Goal: Task Accomplishment & Management: Use online tool/utility

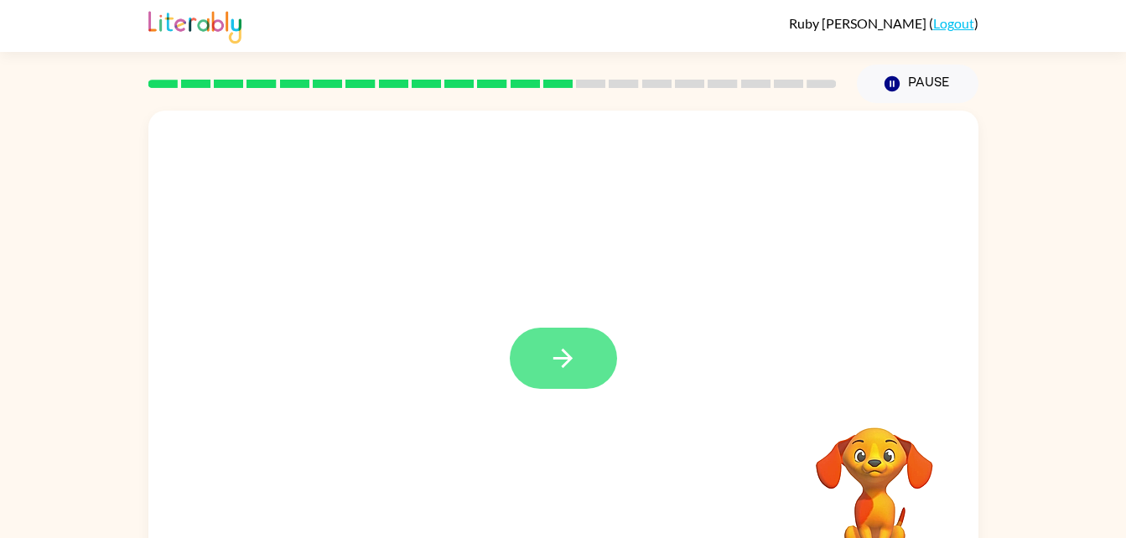
click at [570, 357] on icon "button" at bounding box center [562, 358] width 19 height 19
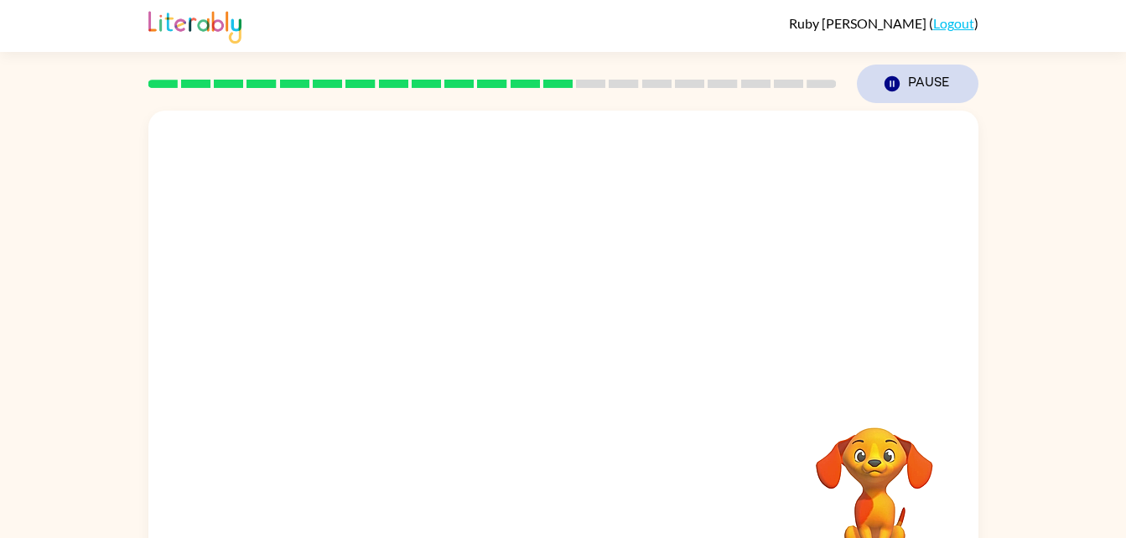
click at [927, 96] on button "Pause Pause" at bounding box center [918, 84] width 122 height 39
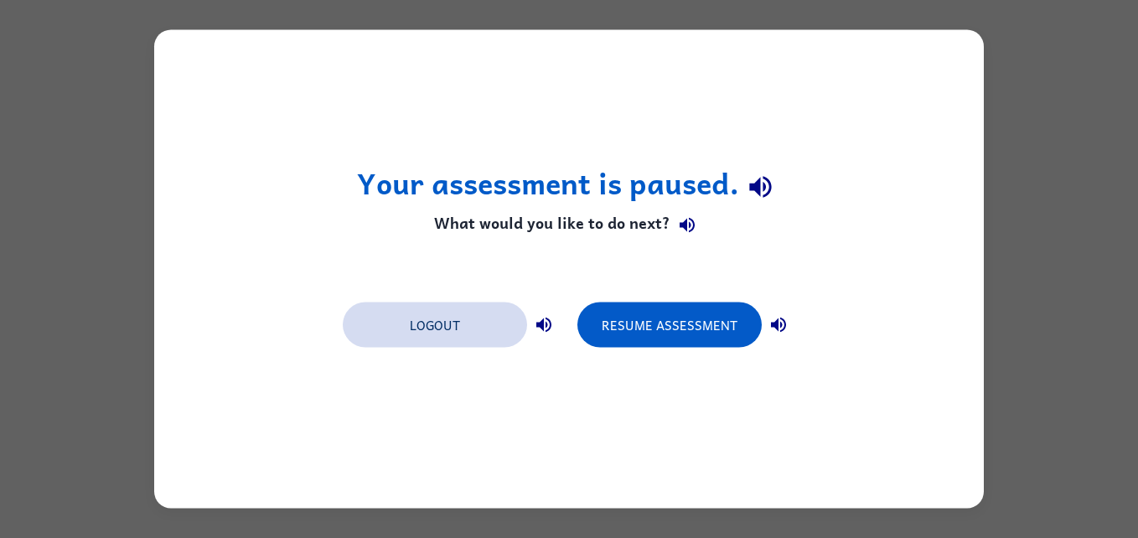
click at [425, 331] on button "Logout" at bounding box center [435, 325] width 184 height 45
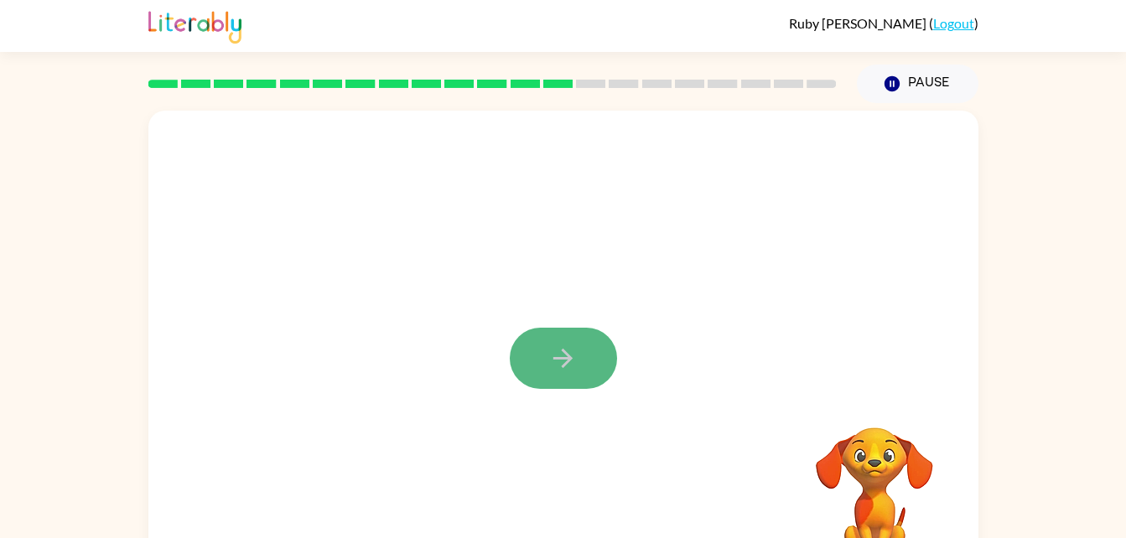
click at [523, 366] on button "button" at bounding box center [563, 358] width 107 height 61
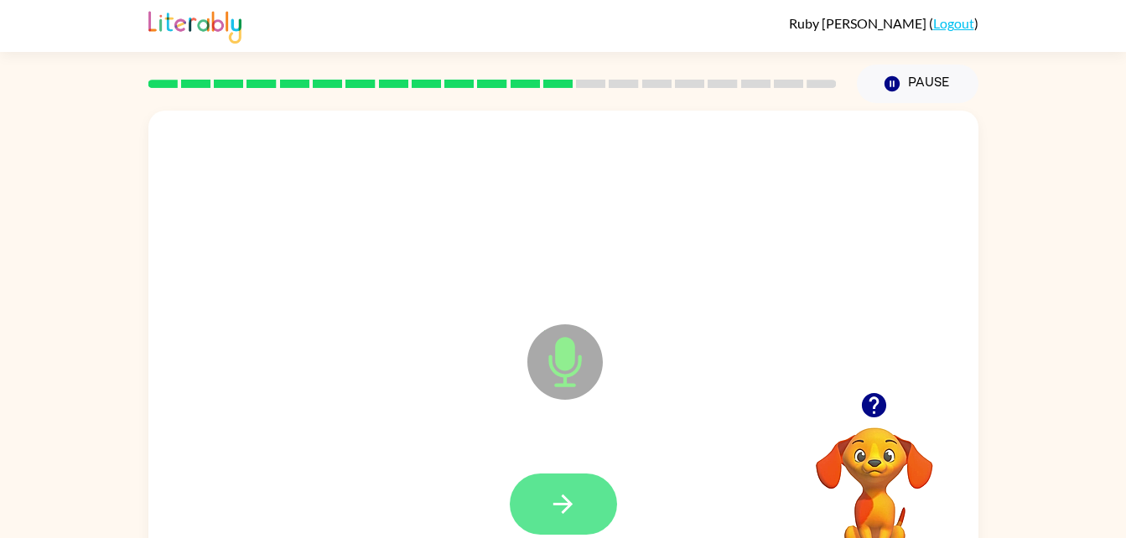
click at [595, 479] on button "button" at bounding box center [563, 504] width 107 height 61
click at [590, 479] on button "button" at bounding box center [563, 504] width 107 height 61
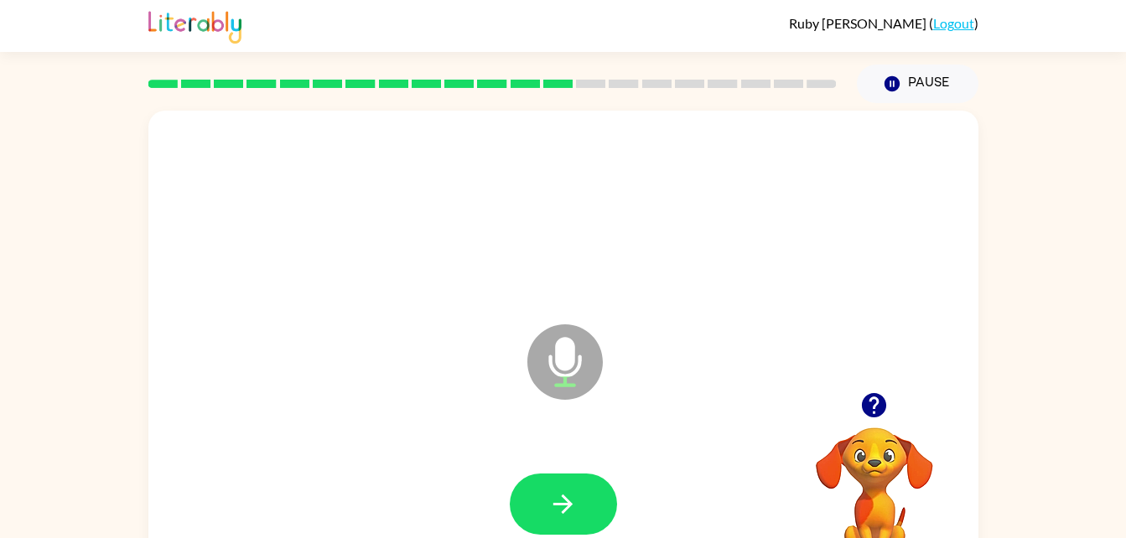
click at [580, 468] on div at bounding box center [563, 504] width 796 height 137
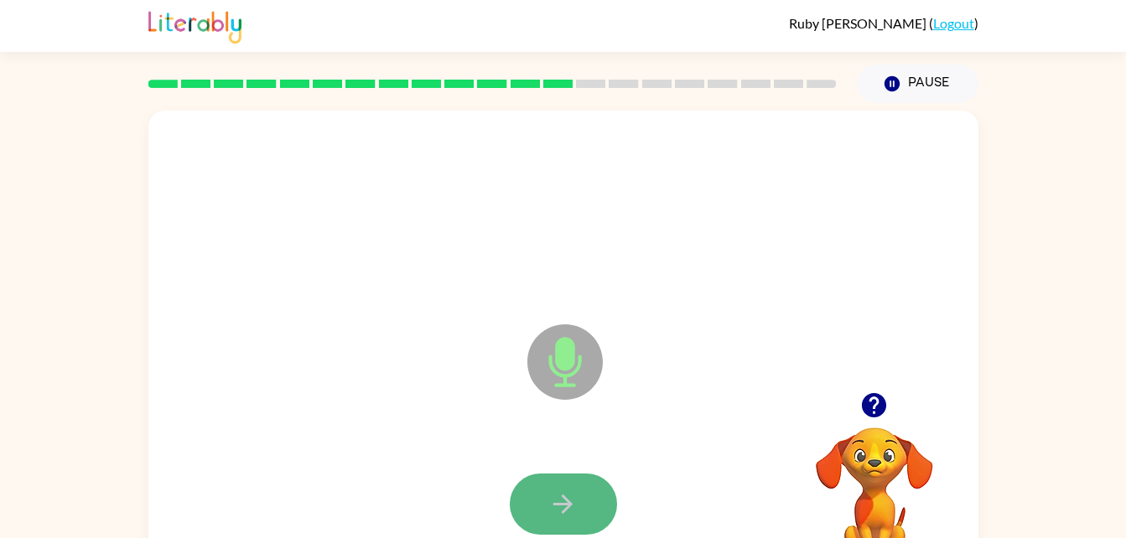
click at [585, 479] on button "button" at bounding box center [563, 504] width 107 height 61
click at [583, 479] on button "button" at bounding box center [563, 504] width 107 height 61
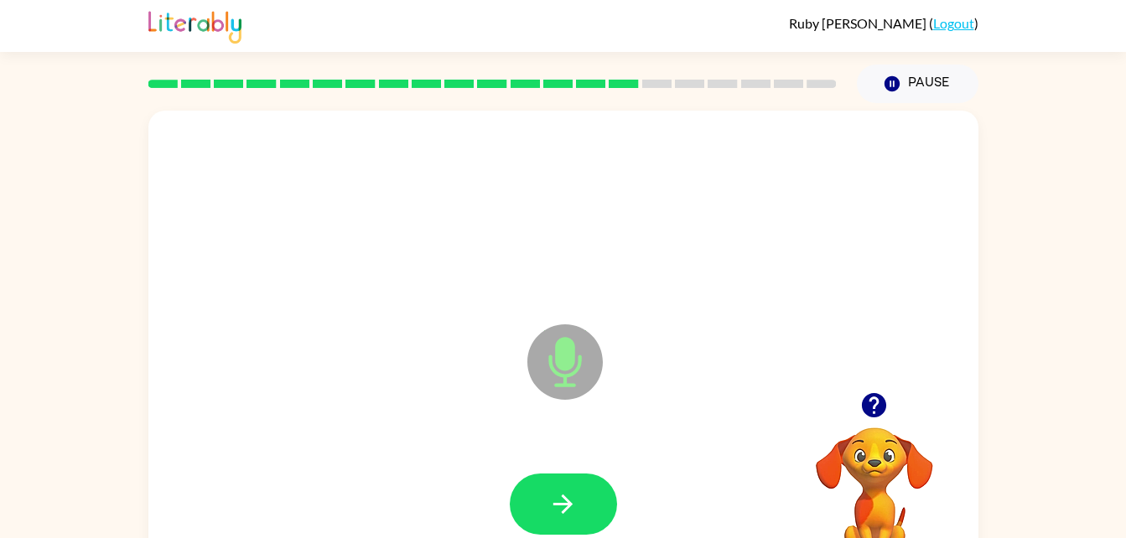
click at [583, 479] on button "button" at bounding box center [563, 504] width 107 height 61
click at [581, 516] on button "button" at bounding box center [563, 504] width 107 height 61
click at [581, 506] on button "button" at bounding box center [563, 504] width 107 height 61
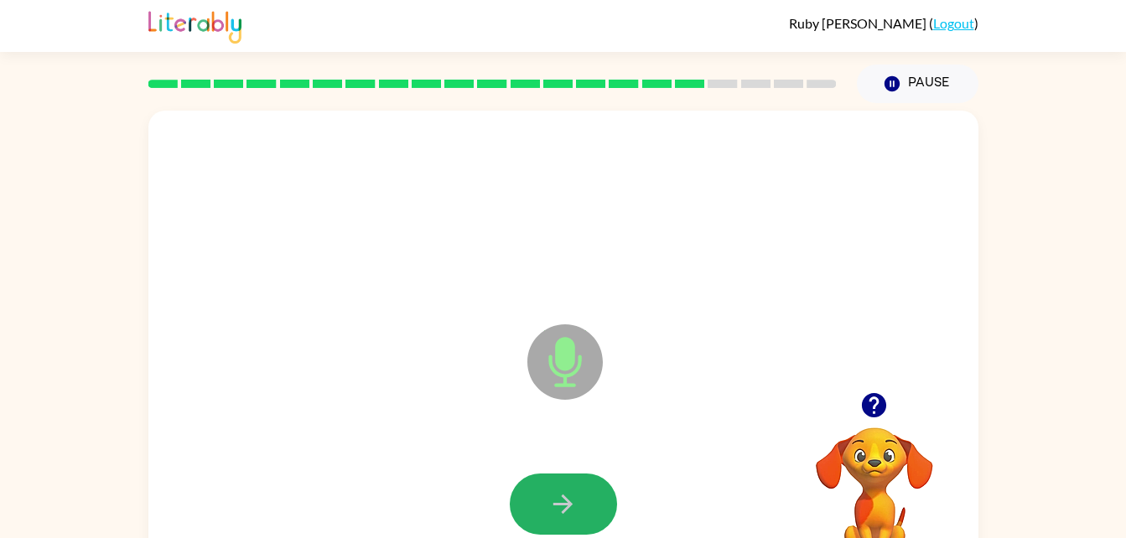
click at [581, 506] on button "button" at bounding box center [563, 504] width 107 height 61
click at [563, 494] on icon "button" at bounding box center [562, 504] width 29 height 29
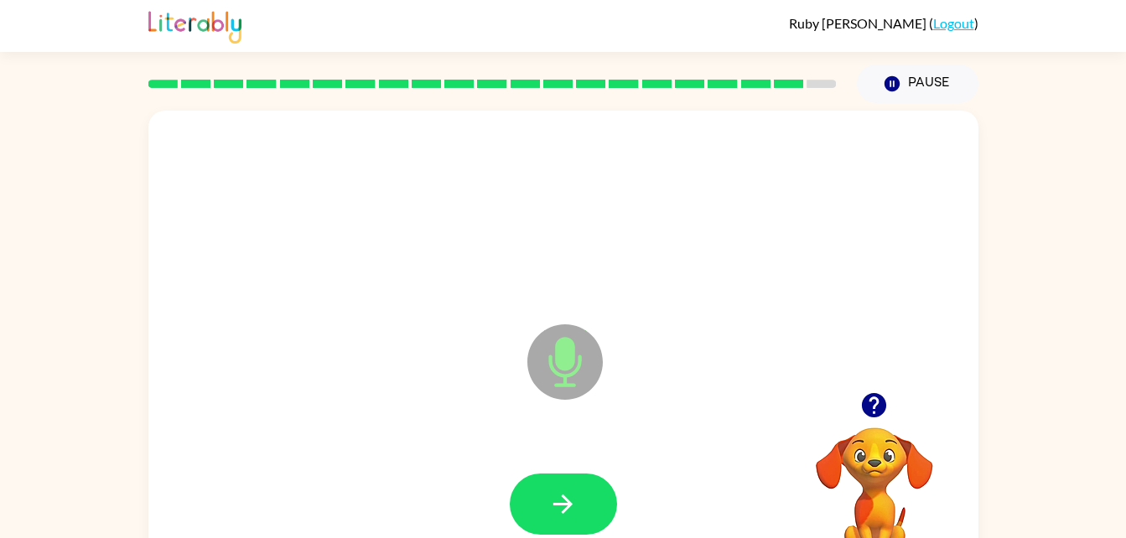
click at [563, 494] on icon "button" at bounding box center [562, 504] width 29 height 29
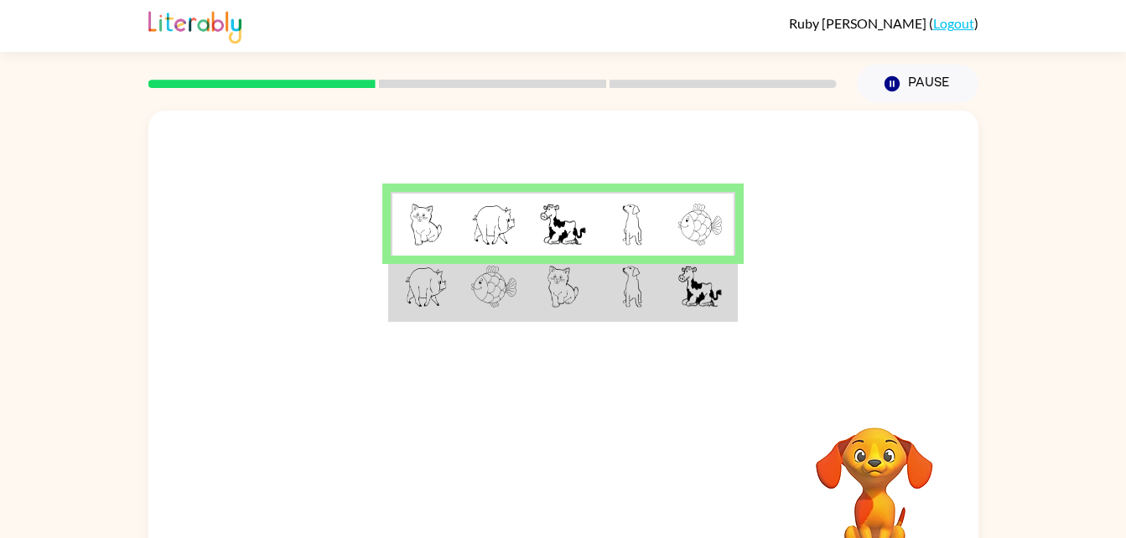
click at [411, 225] on img at bounding box center [426, 225] width 32 height 42
click at [650, 280] on td at bounding box center [632, 288] width 69 height 65
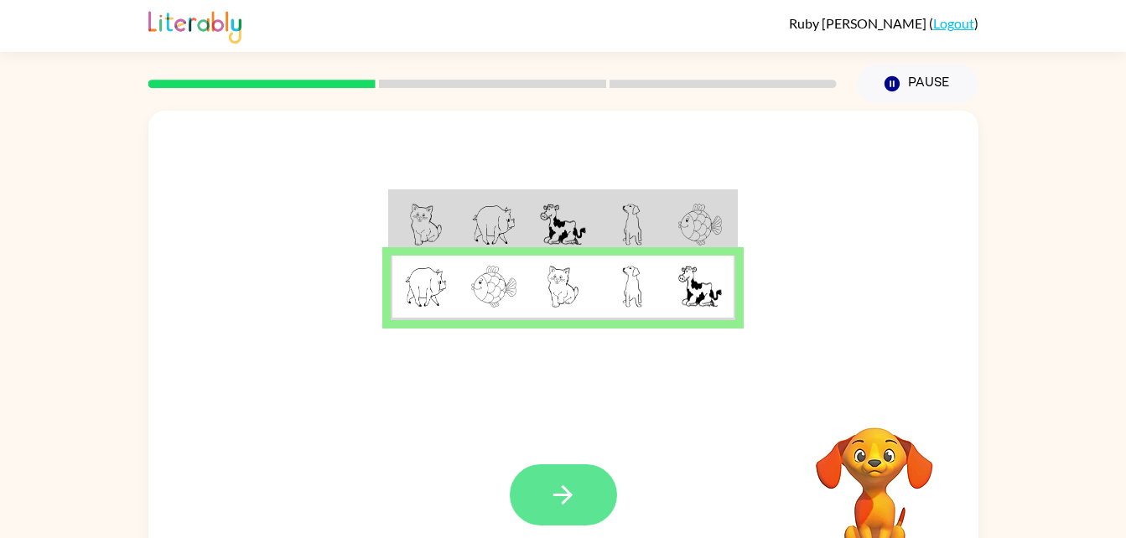
click at [572, 505] on icon "button" at bounding box center [562, 494] width 29 height 29
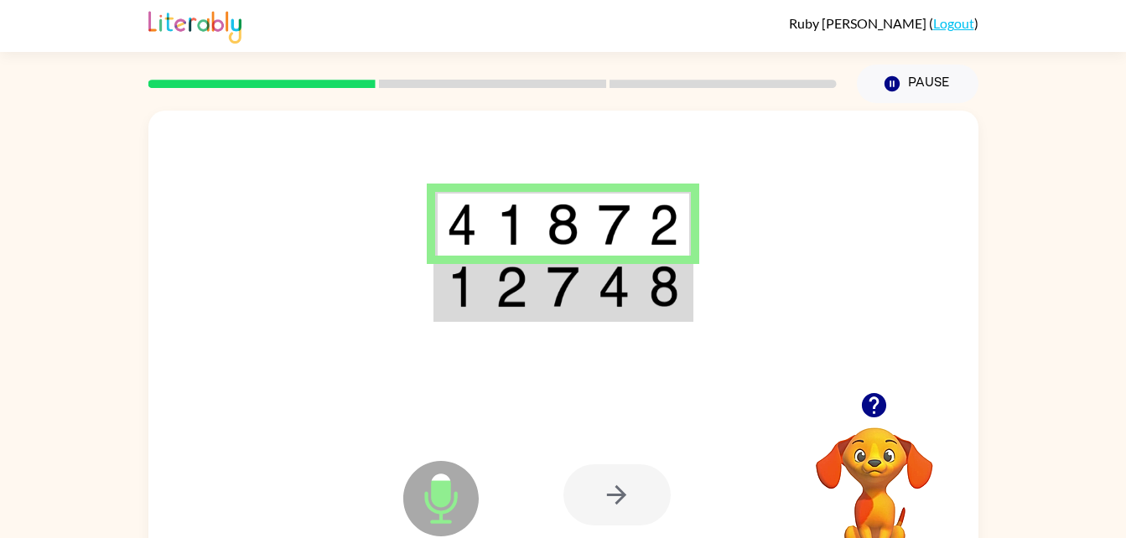
click at [570, 272] on img at bounding box center [563, 287] width 32 height 42
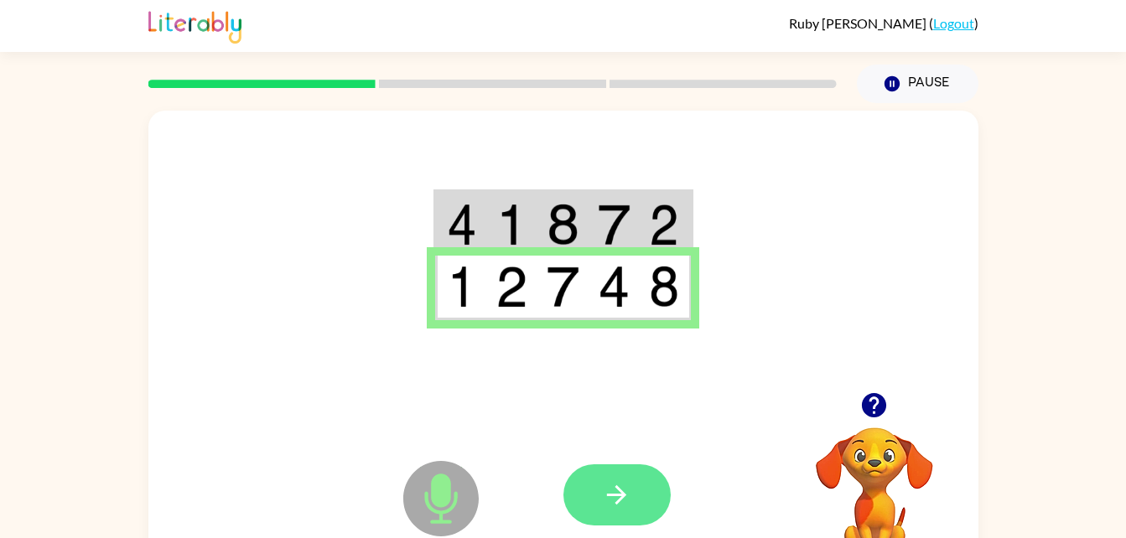
click at [612, 510] on icon "button" at bounding box center [616, 494] width 29 height 29
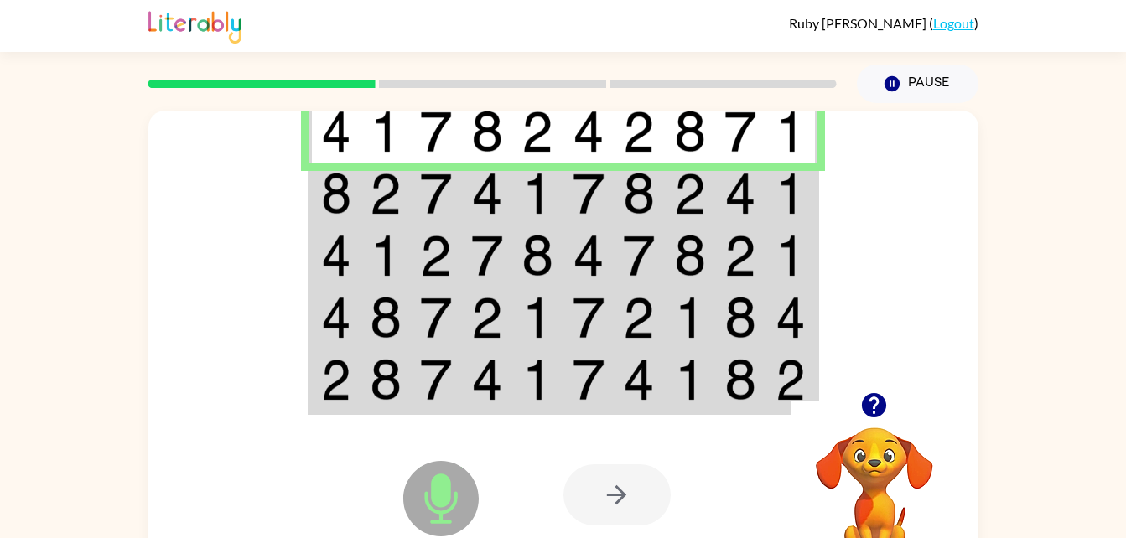
click at [543, 136] on img at bounding box center [537, 132] width 32 height 42
click at [508, 179] on td at bounding box center [487, 194] width 51 height 62
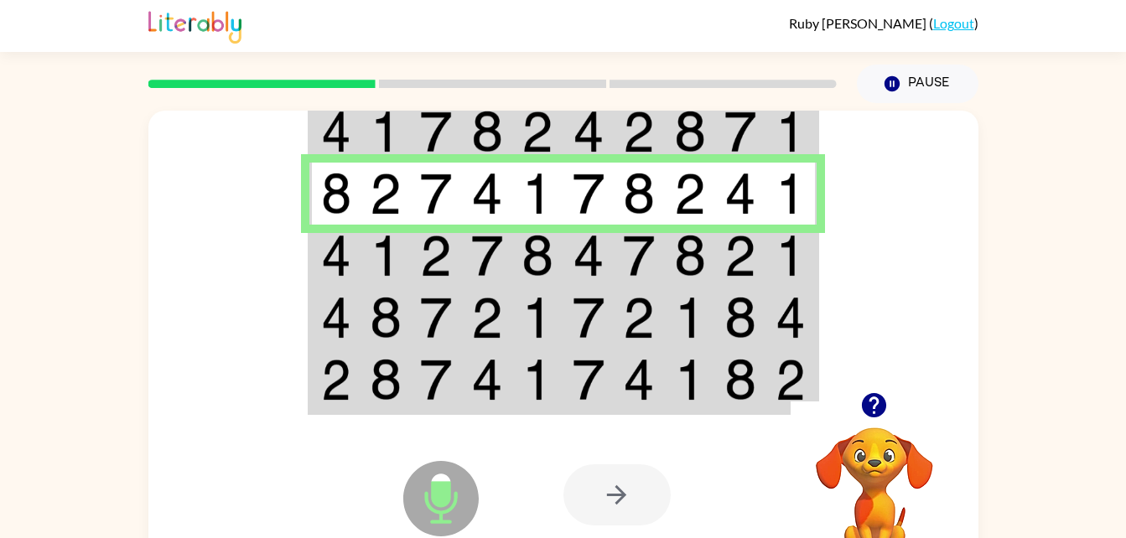
click at [532, 246] on img at bounding box center [537, 256] width 32 height 42
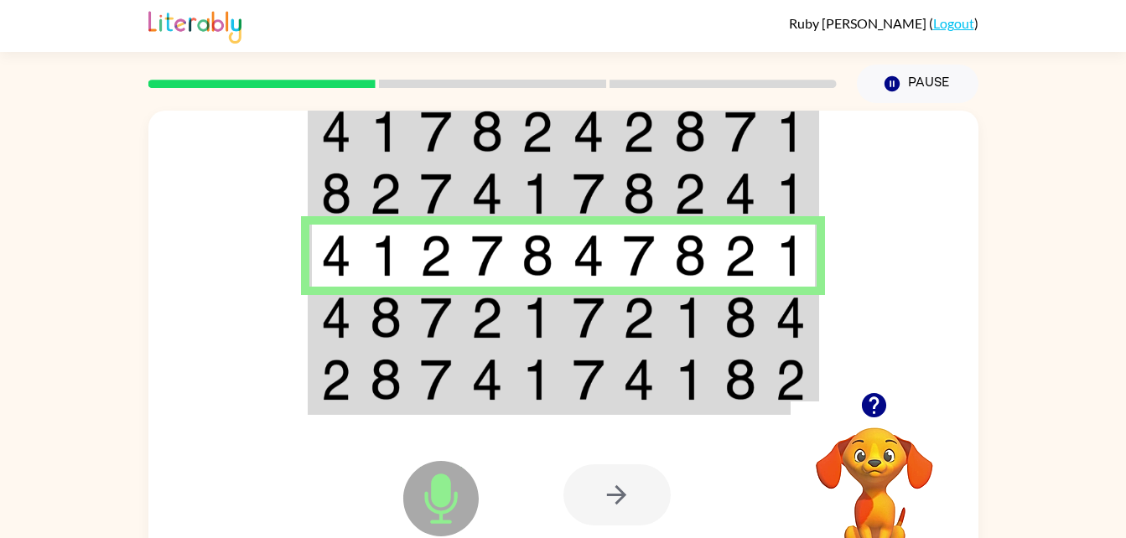
click at [715, 337] on td at bounding box center [740, 318] width 51 height 62
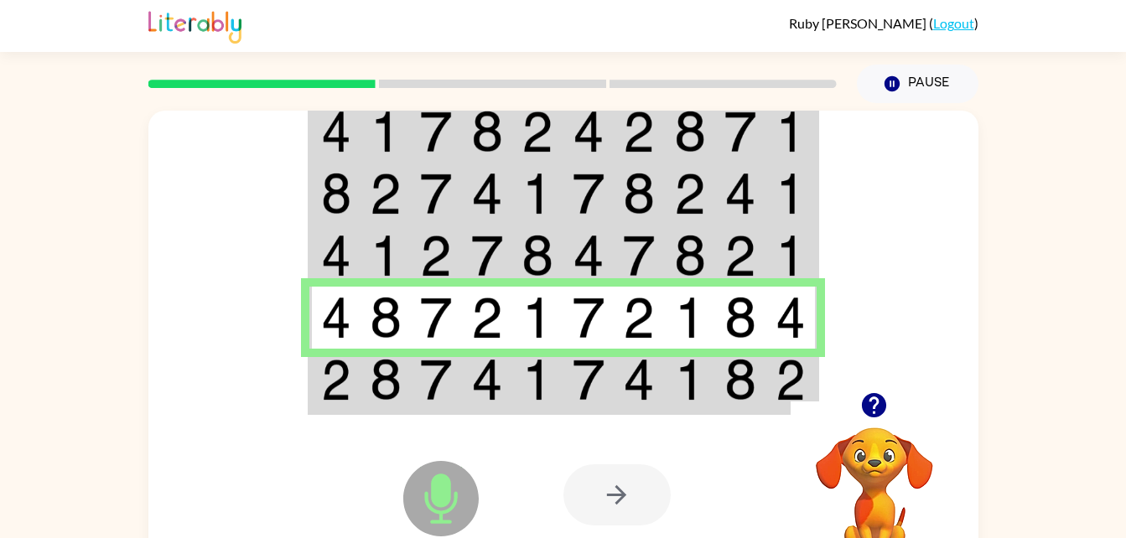
click at [744, 425] on div at bounding box center [686, 495] width 247 height 189
click at [726, 402] on div at bounding box center [686, 495] width 247 height 189
click at [645, 370] on img at bounding box center [639, 380] width 32 height 42
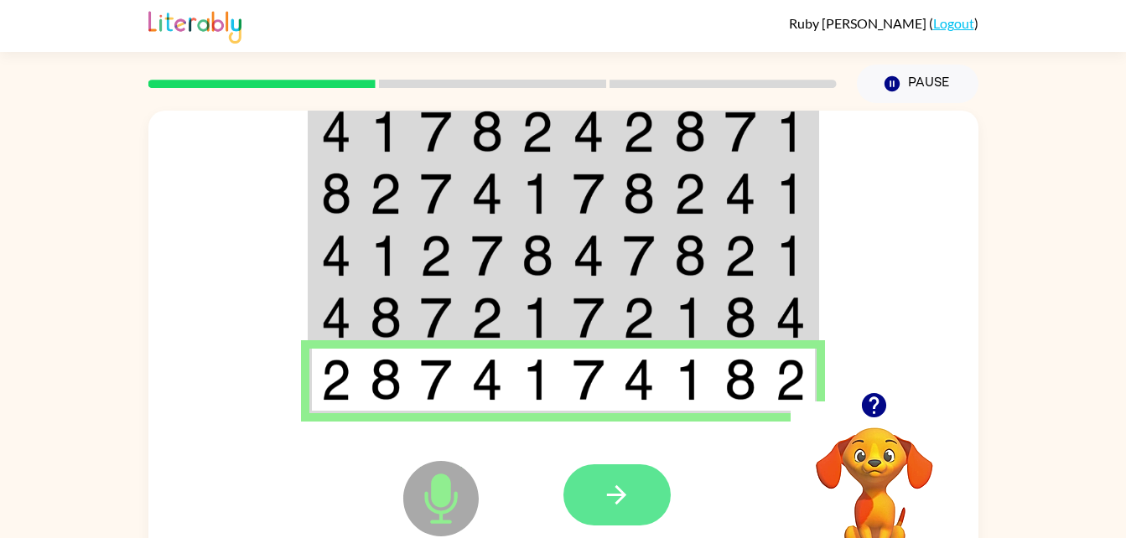
click at [621, 510] on button "button" at bounding box center [616, 494] width 107 height 61
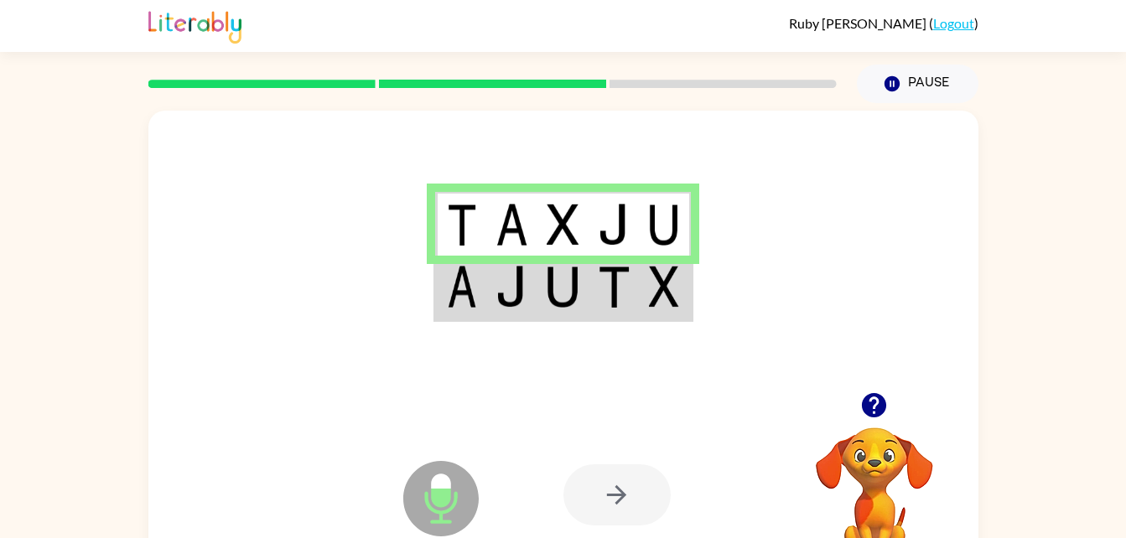
click at [597, 282] on td at bounding box center [613, 288] width 51 height 65
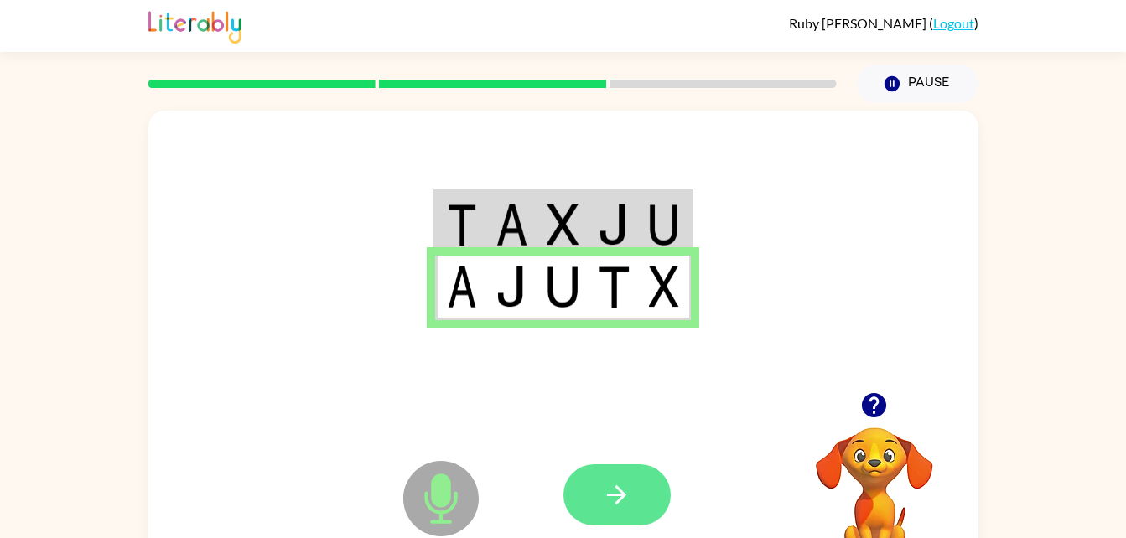
click at [635, 482] on button "button" at bounding box center [616, 494] width 107 height 61
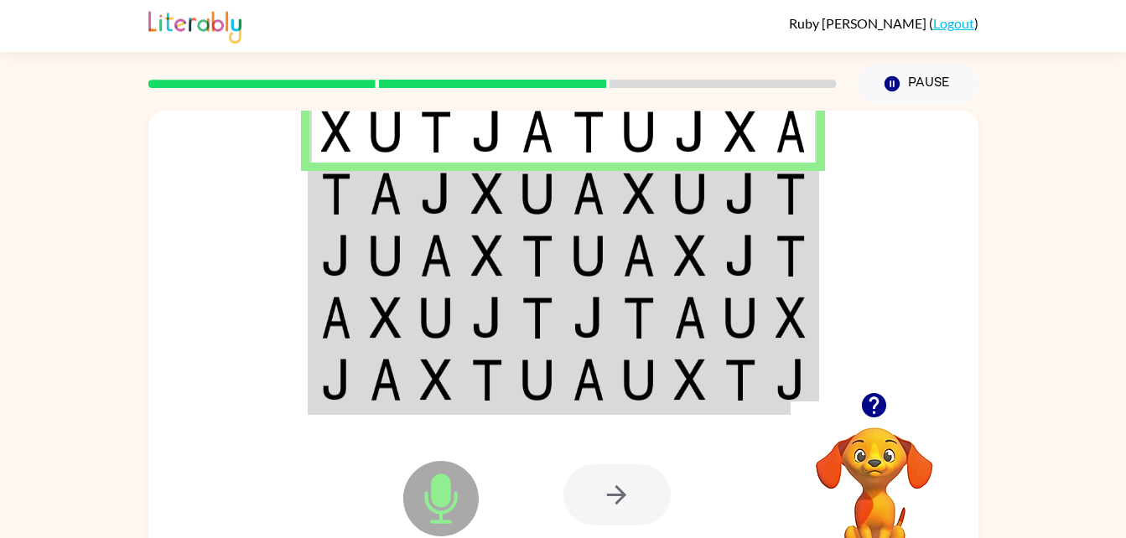
click at [767, 208] on td at bounding box center [791, 194] width 51 height 62
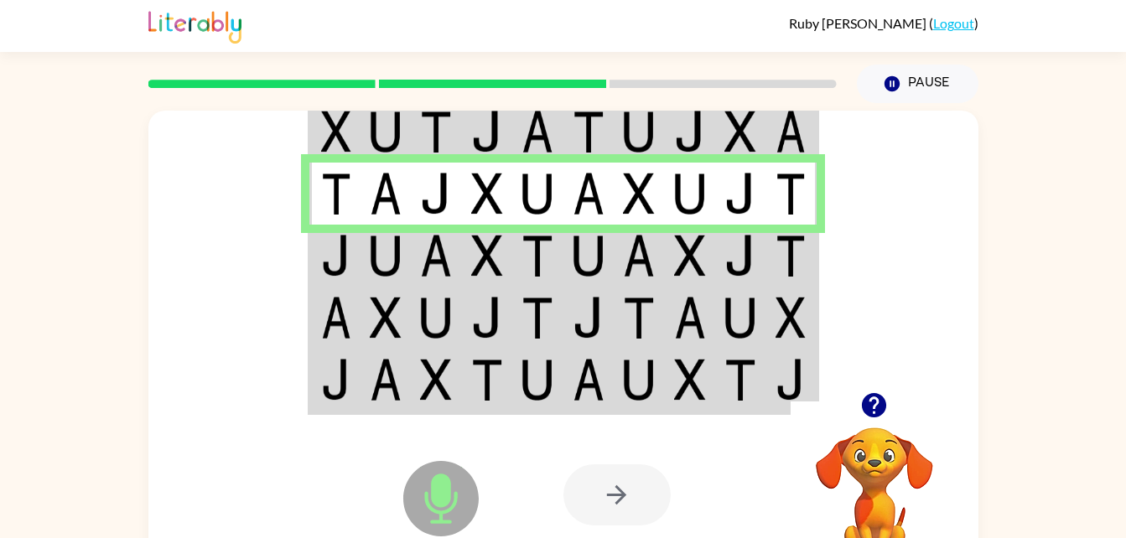
click at [789, 262] on img at bounding box center [790, 256] width 30 height 42
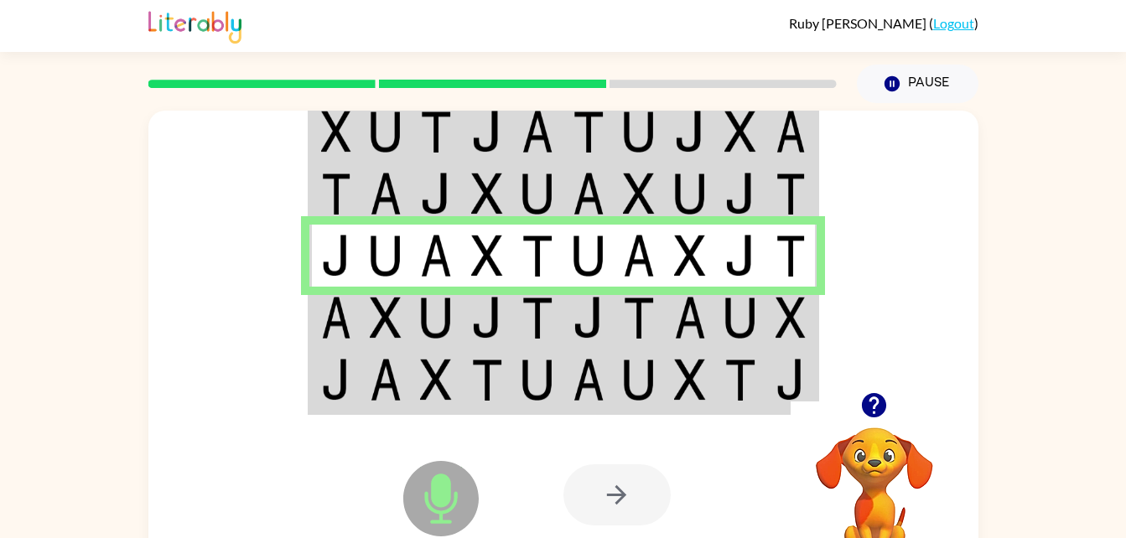
click at [412, 323] on td at bounding box center [436, 318] width 51 height 62
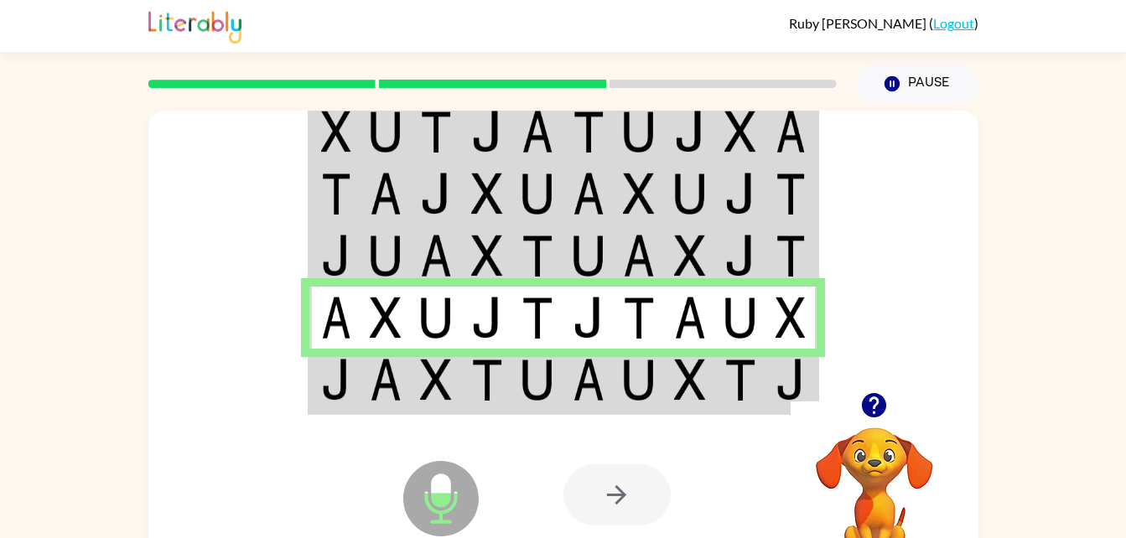
click at [733, 399] on img at bounding box center [740, 380] width 32 height 42
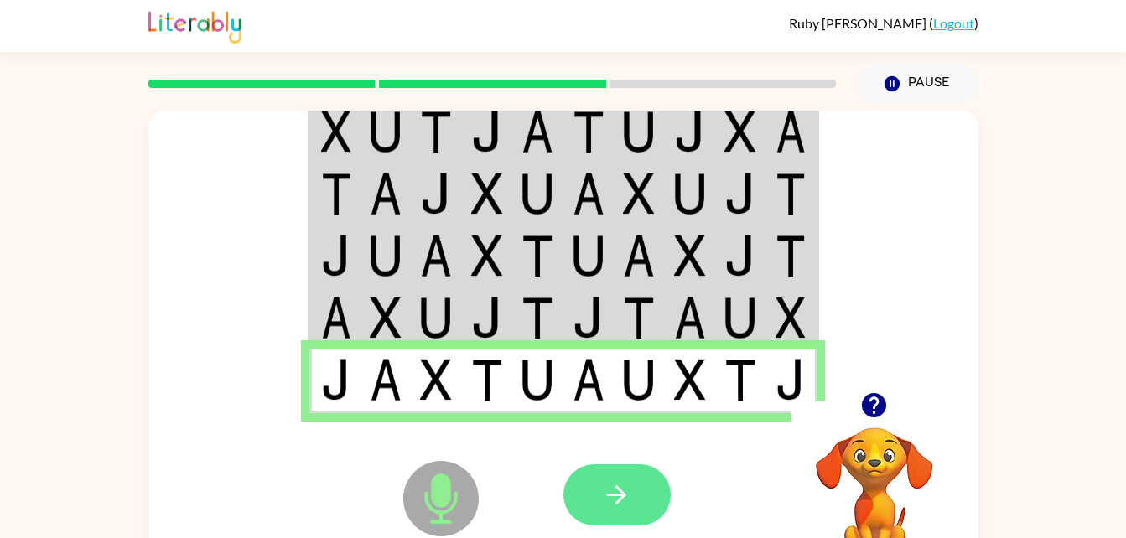
click at [611, 507] on icon "button" at bounding box center [616, 494] width 29 height 29
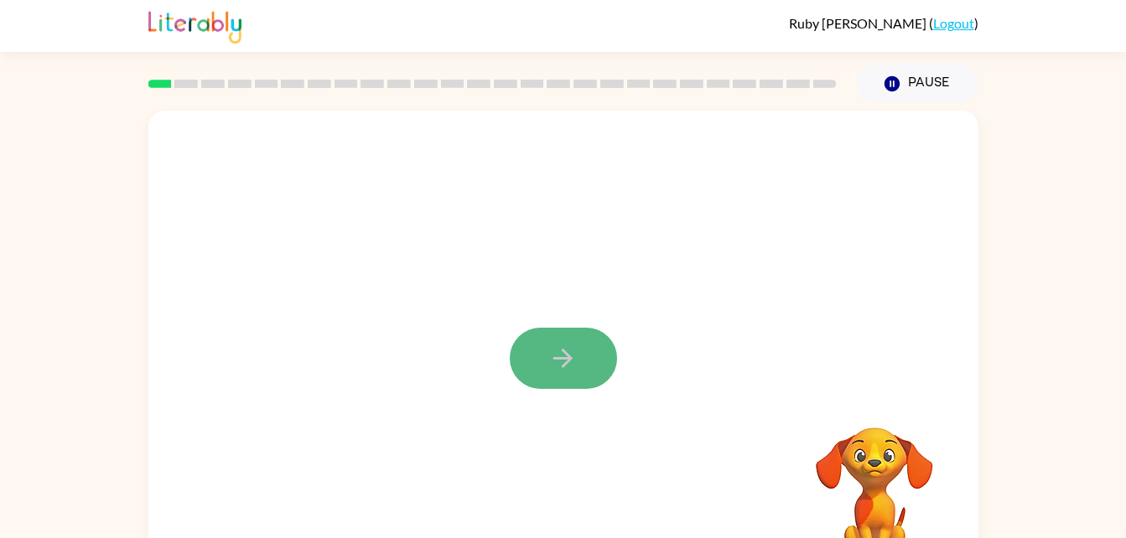
click at [544, 344] on button "button" at bounding box center [563, 358] width 107 height 61
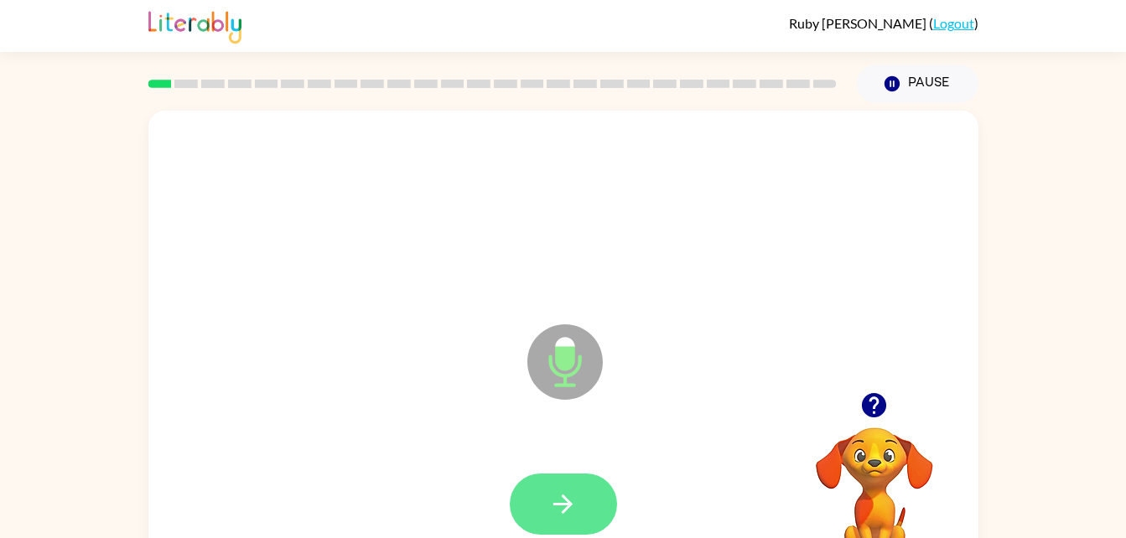
click at [587, 531] on button "button" at bounding box center [563, 504] width 107 height 61
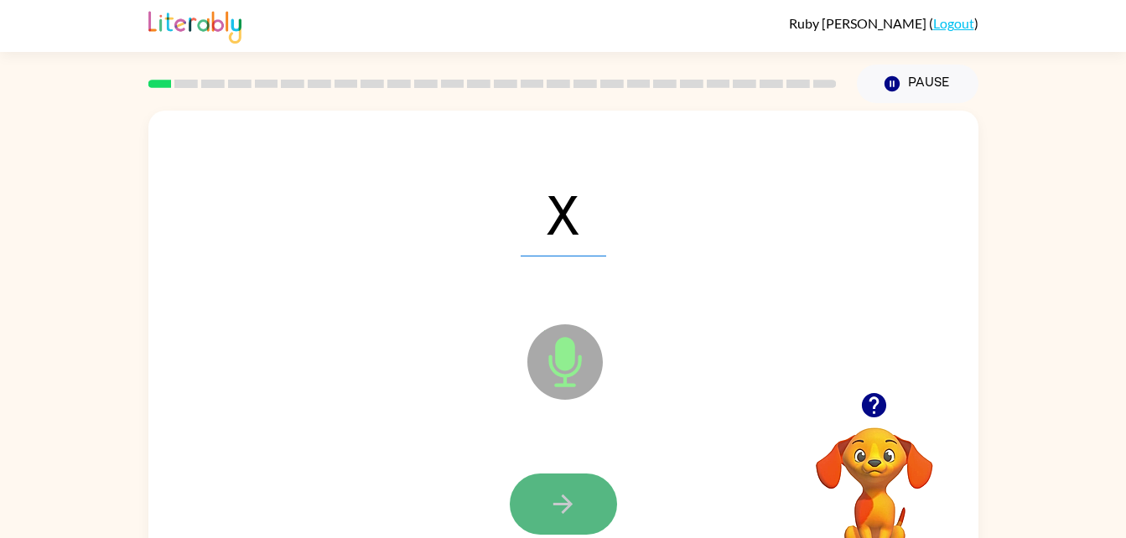
click at [556, 495] on icon "button" at bounding box center [562, 504] width 29 height 29
click at [556, 500] on icon "button" at bounding box center [562, 504] width 29 height 29
click at [544, 483] on button "button" at bounding box center [563, 504] width 107 height 61
click at [571, 498] on icon "button" at bounding box center [562, 504] width 29 height 29
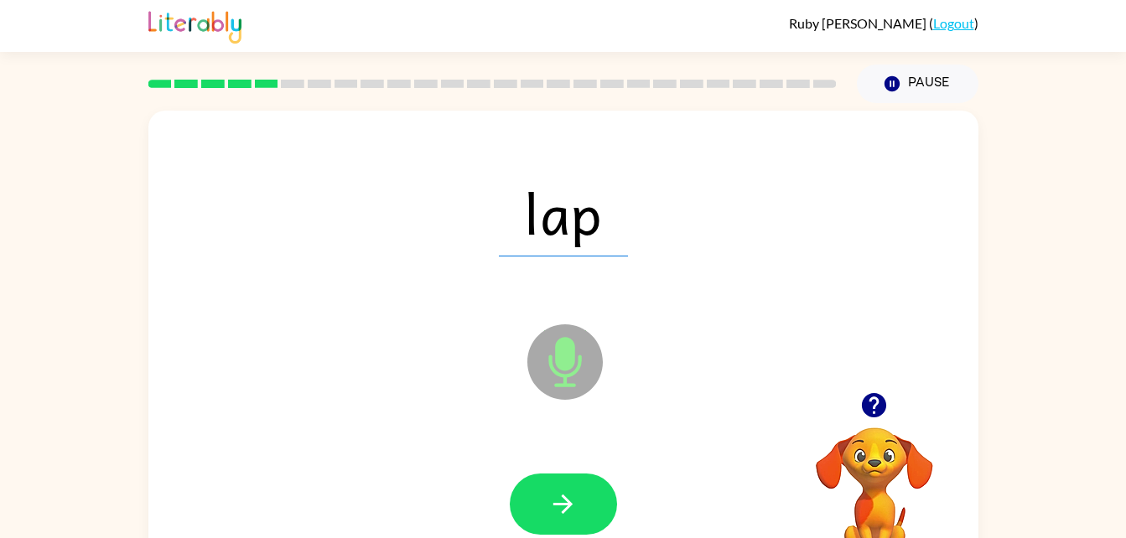
click at [571, 498] on icon "button" at bounding box center [562, 504] width 29 height 29
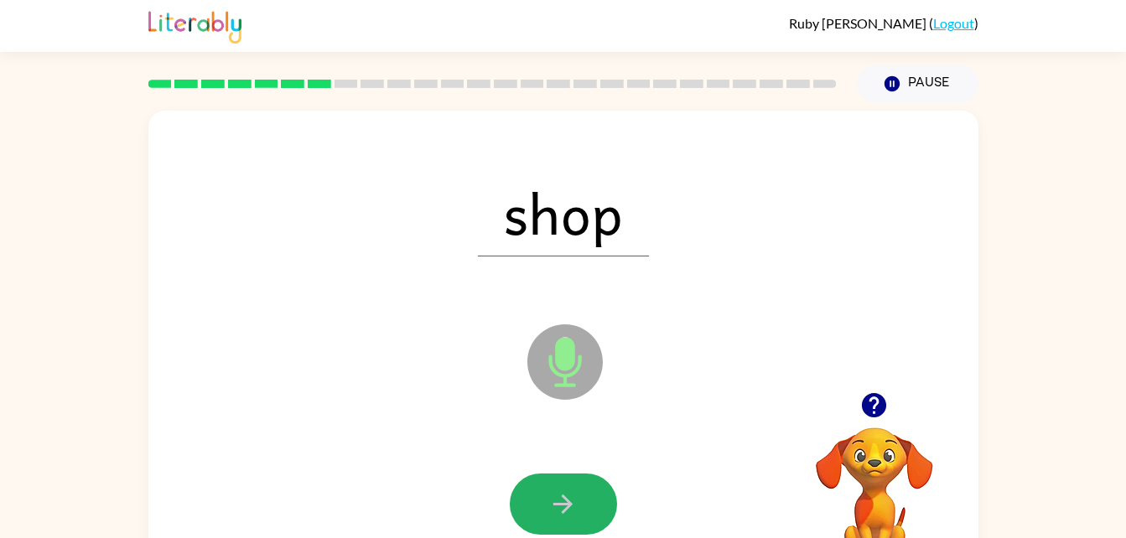
click at [571, 498] on icon "button" at bounding box center [562, 504] width 29 height 29
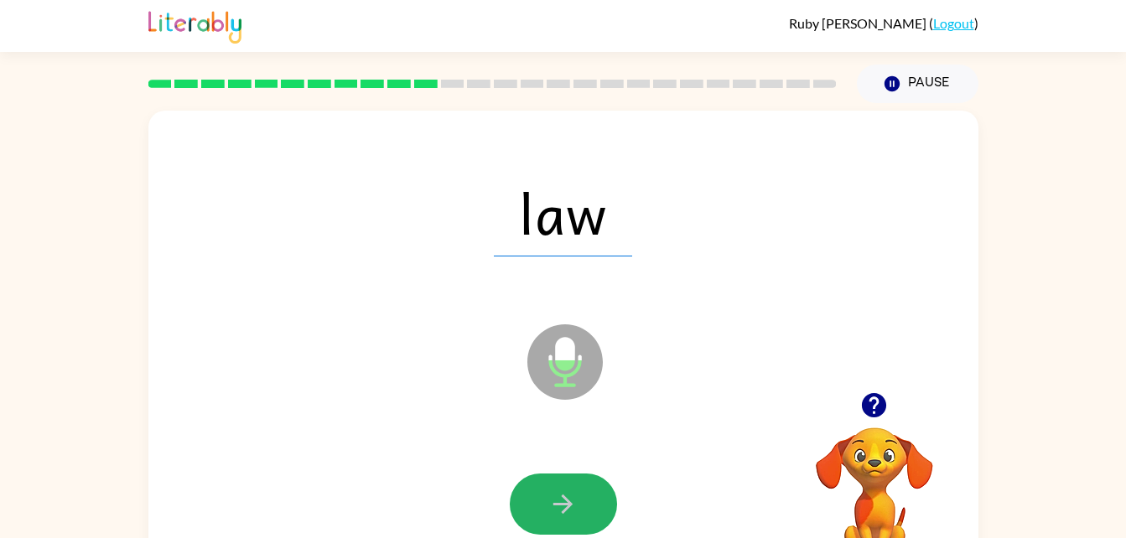
click at [571, 498] on icon "button" at bounding box center [562, 504] width 29 height 29
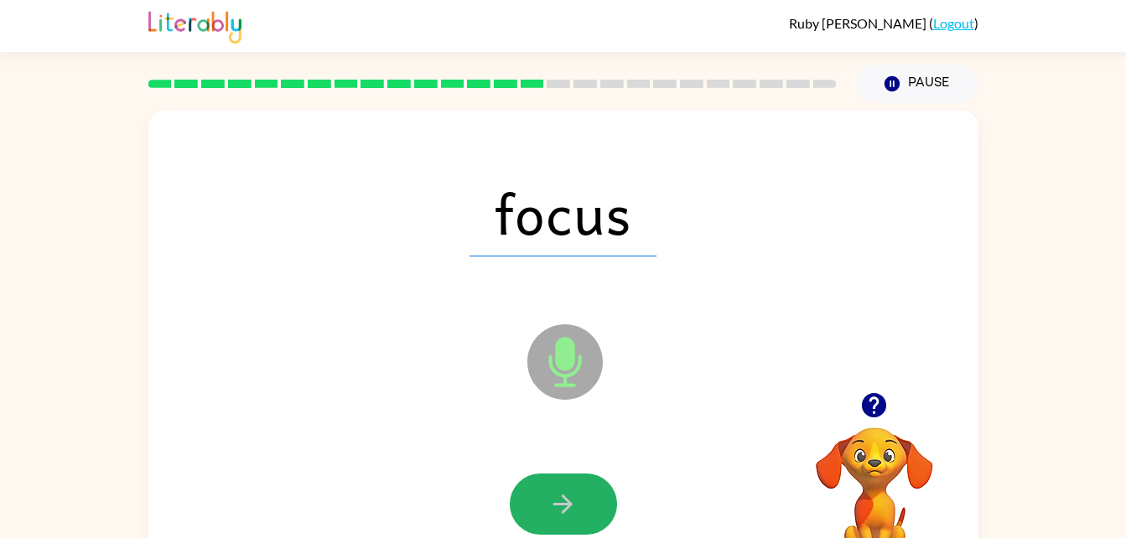
click at [571, 499] on icon "button" at bounding box center [562, 504] width 29 height 29
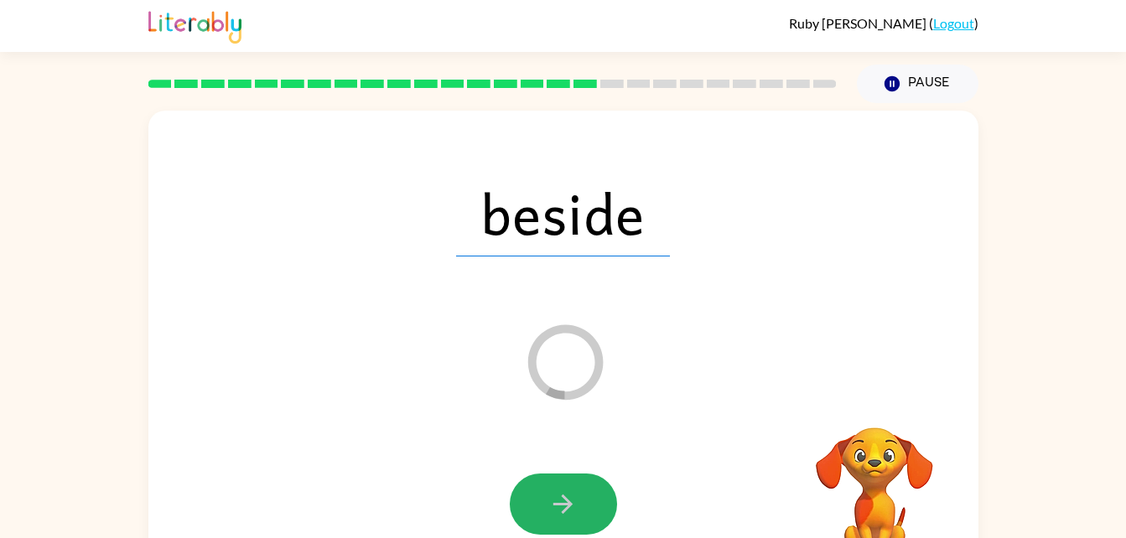
click at [571, 499] on icon "button" at bounding box center [562, 504] width 29 height 29
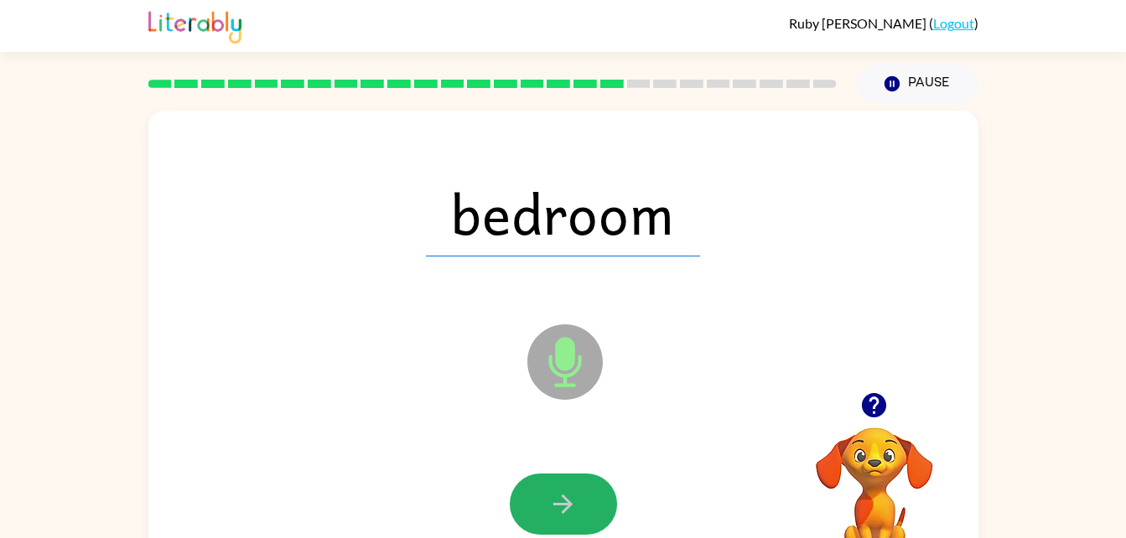
click at [571, 499] on icon "button" at bounding box center [562, 504] width 29 height 29
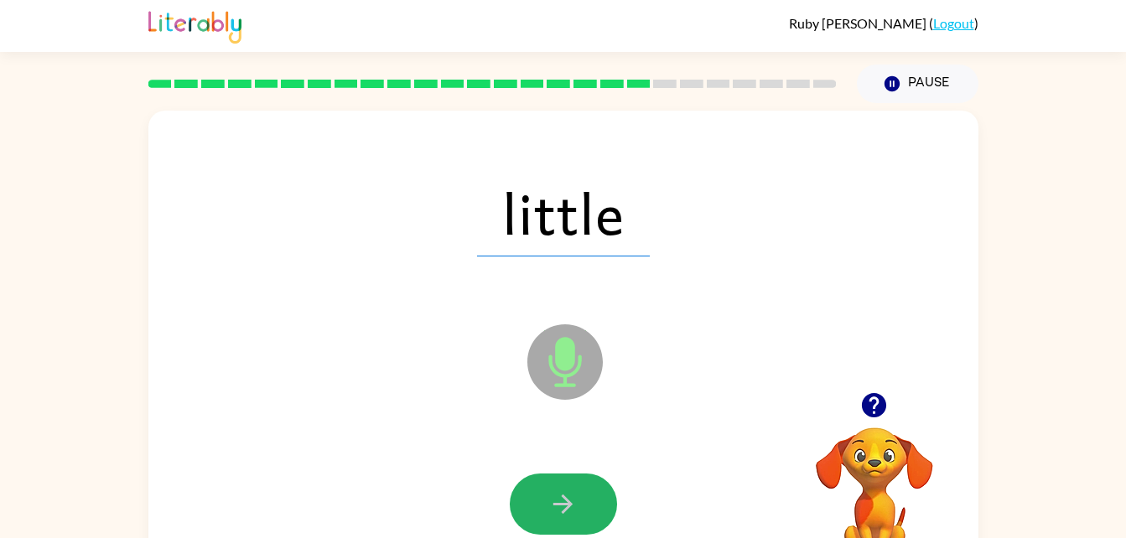
click at [571, 499] on icon "button" at bounding box center [562, 504] width 29 height 29
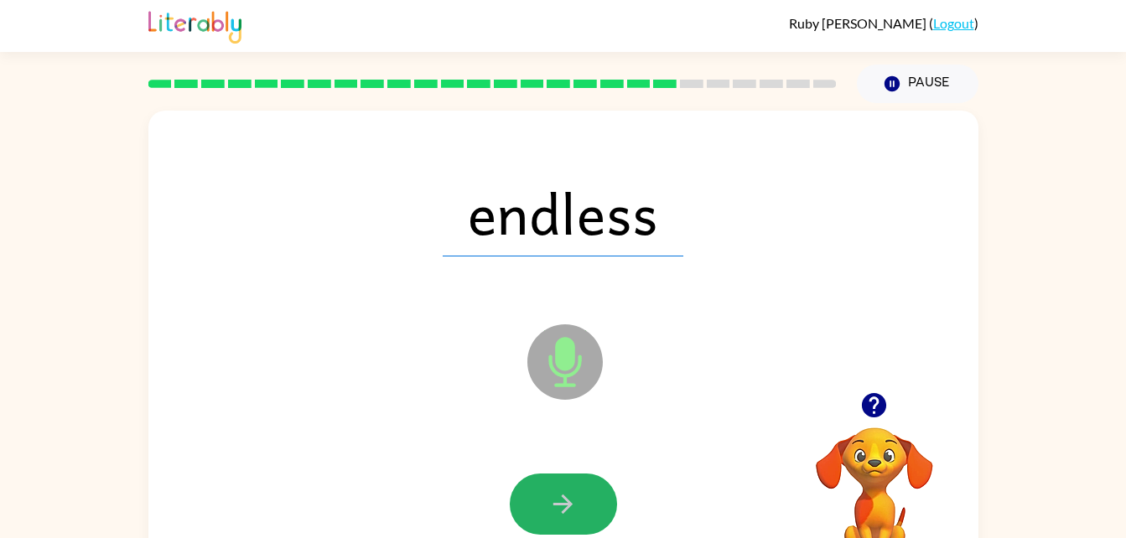
click at [571, 499] on icon "button" at bounding box center [562, 504] width 29 height 29
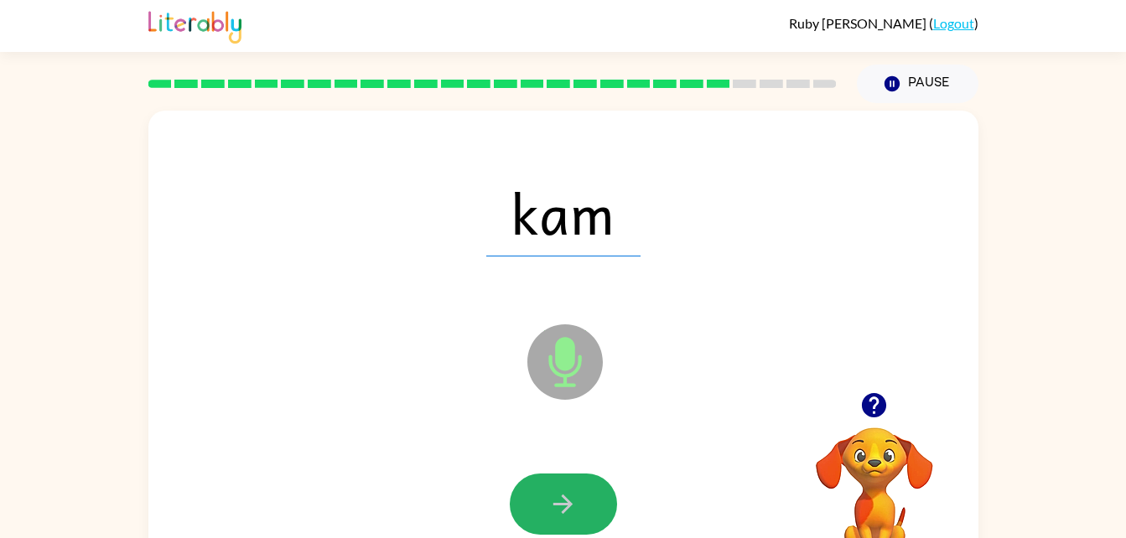
click at [571, 499] on icon "button" at bounding box center [562, 504] width 29 height 29
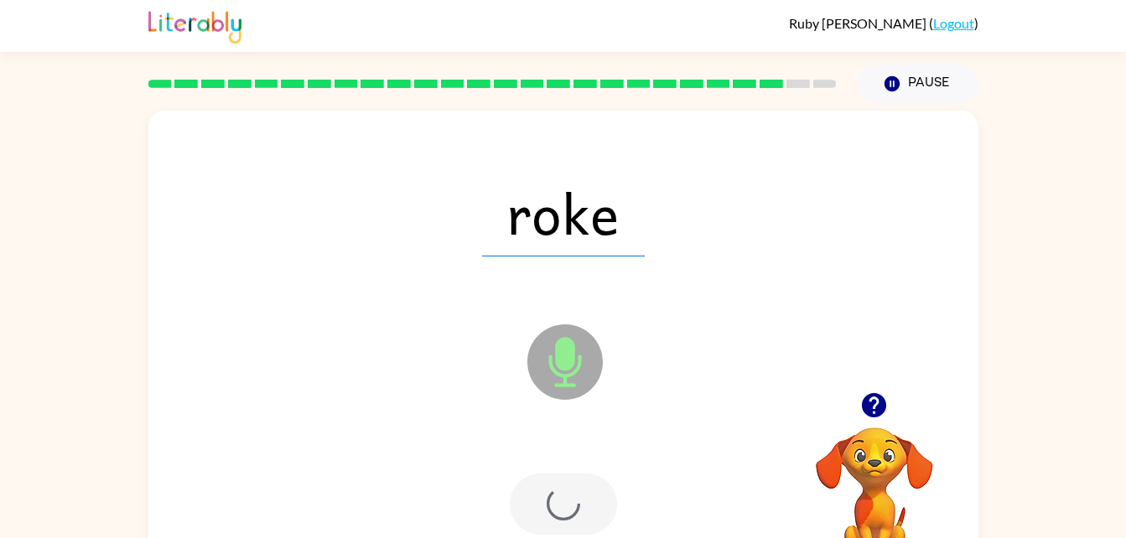
click at [571, 499] on div at bounding box center [563, 504] width 107 height 61
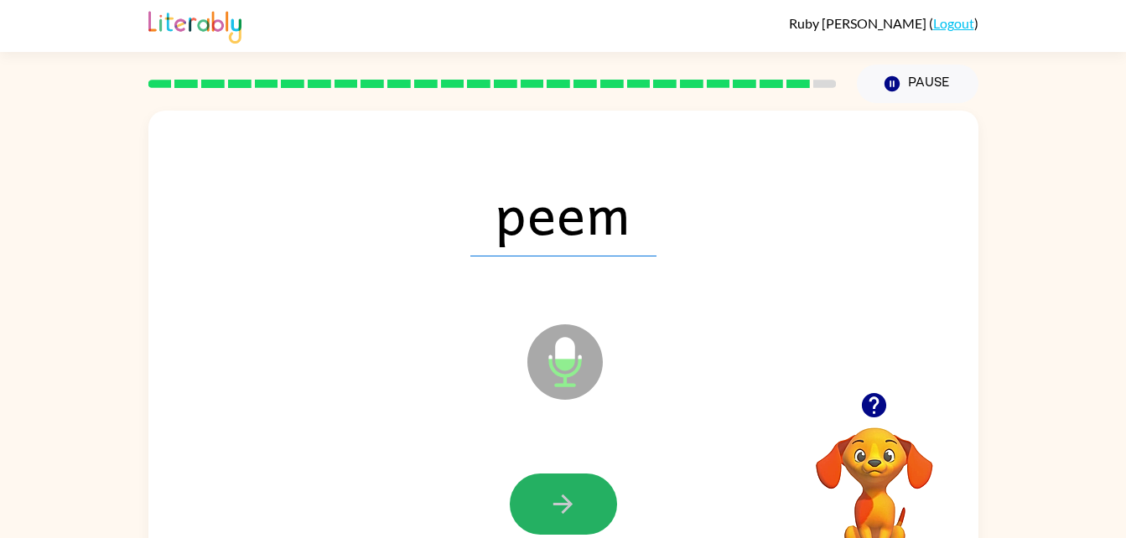
click at [571, 499] on icon "button" at bounding box center [562, 504] width 29 height 29
